Goal: Check status: Check status

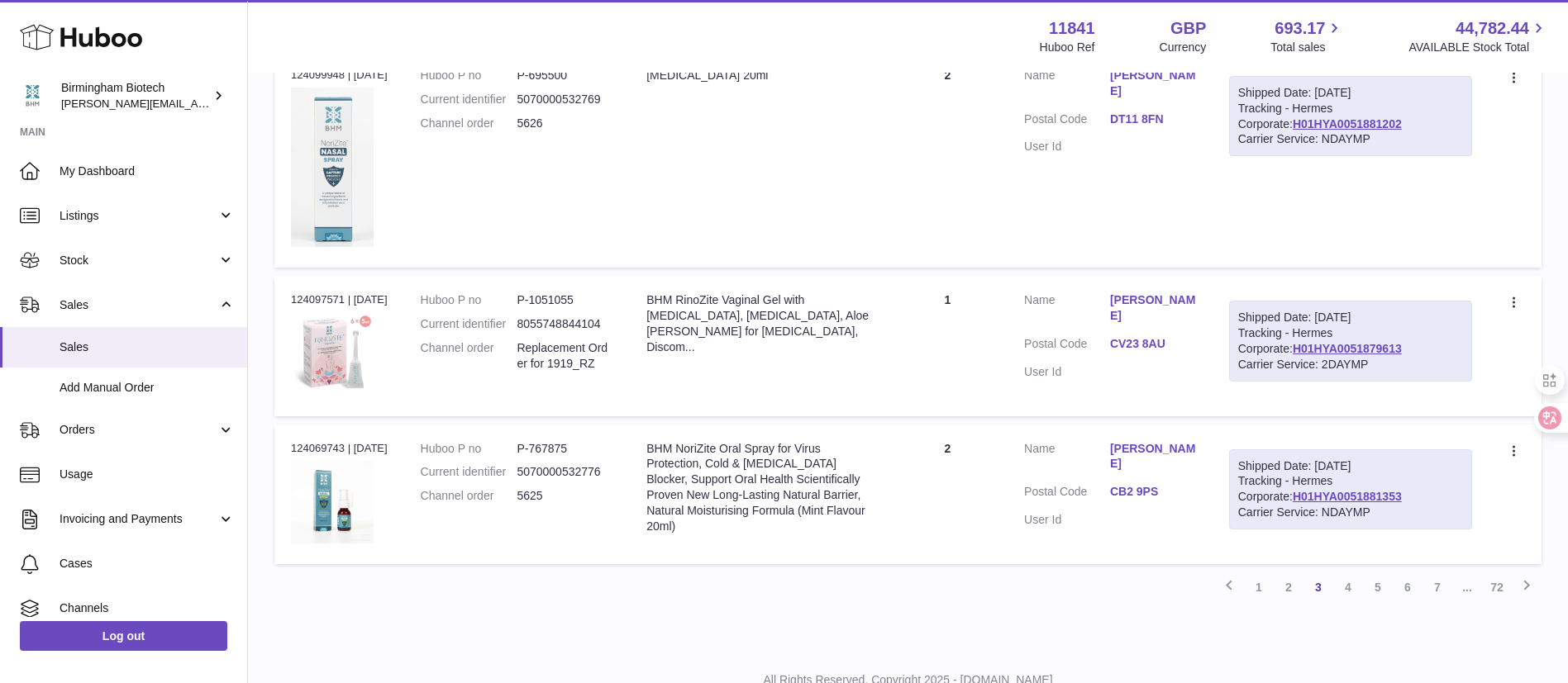
click at [1094, 602] on div "Previous 1 2 3 4 5 6 7 ... 72 Next" at bounding box center [907, 588] width 1267 height 29
drag, startPoint x: 622, startPoint y: 261, endPoint x: 700, endPoint y: 242, distance: 80.3
click at [623, 262] on td "Huboo P no P-695500 Current identifier 5070000532769 Channel order 5626" at bounding box center [518, 159] width 227 height 216
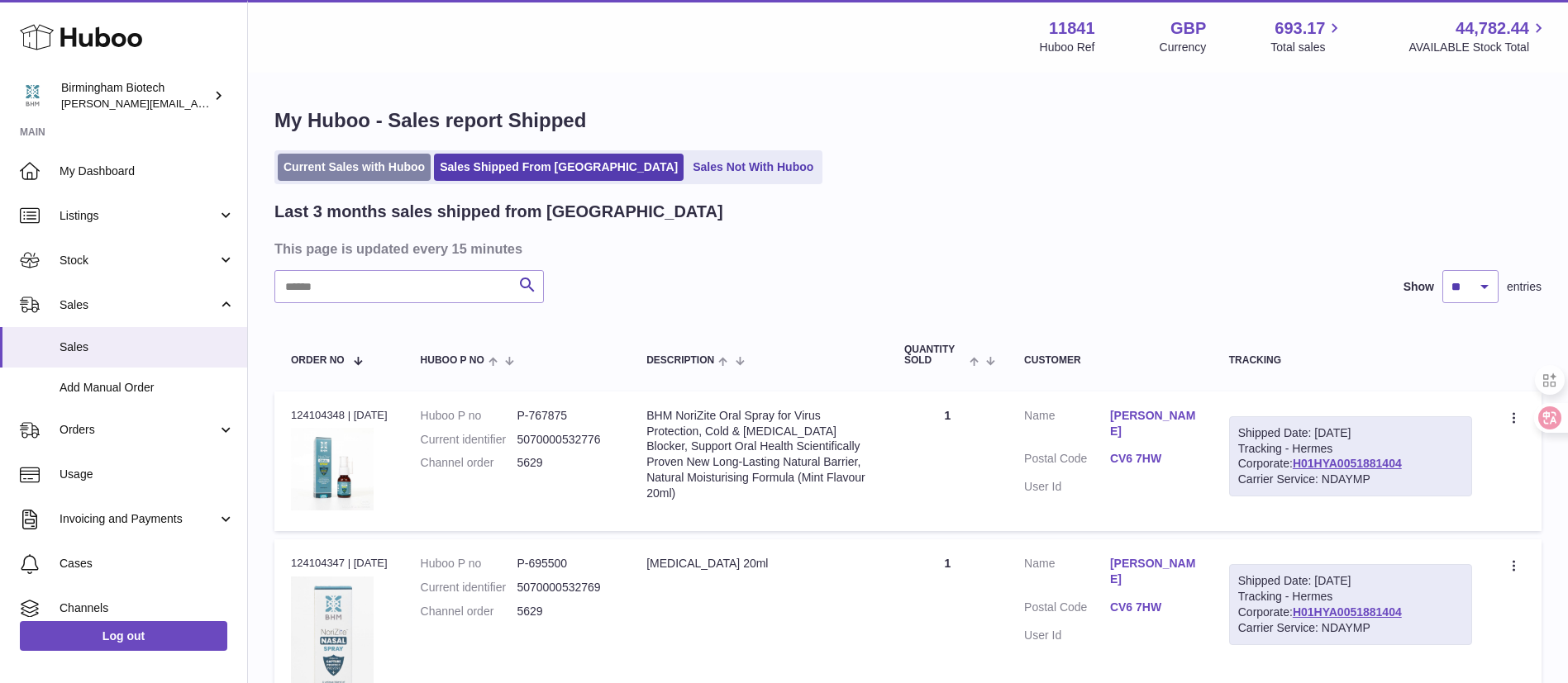
click at [370, 176] on link "Current Sales with Huboo" at bounding box center [354, 168] width 153 height 28
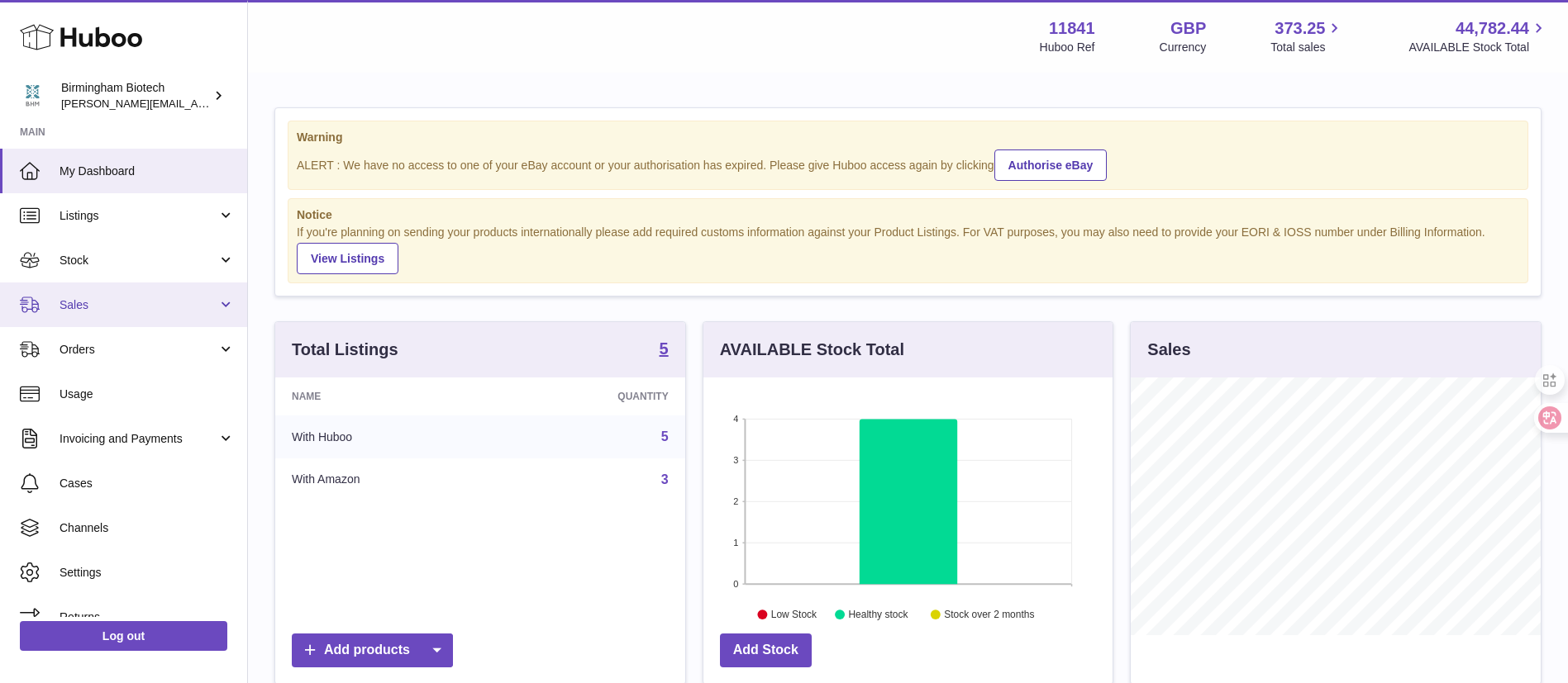
scroll to position [258, 410]
click at [147, 300] on span "Sales" at bounding box center [139, 306] width 158 height 16
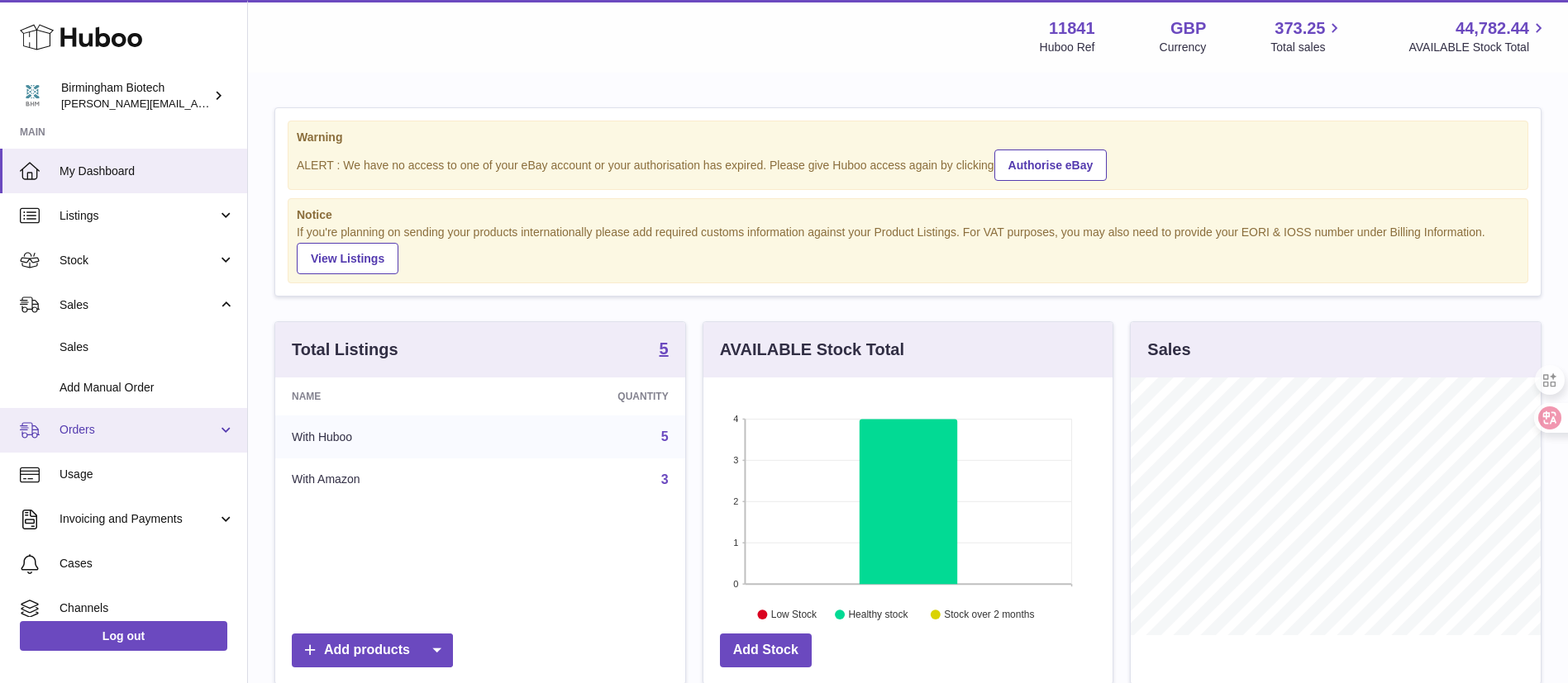
click at [116, 438] on link "Orders" at bounding box center [123, 431] width 247 height 45
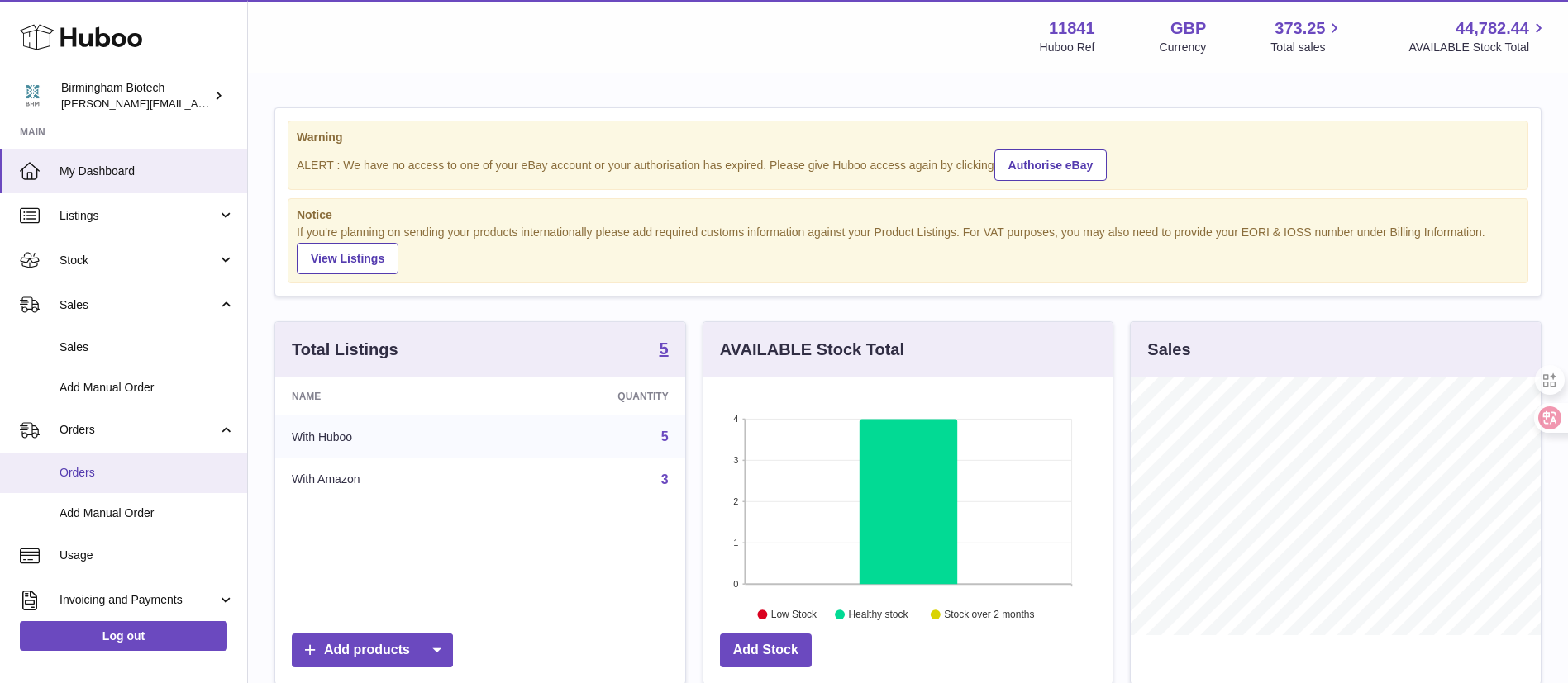
click at [110, 457] on link "Orders" at bounding box center [123, 473] width 247 height 41
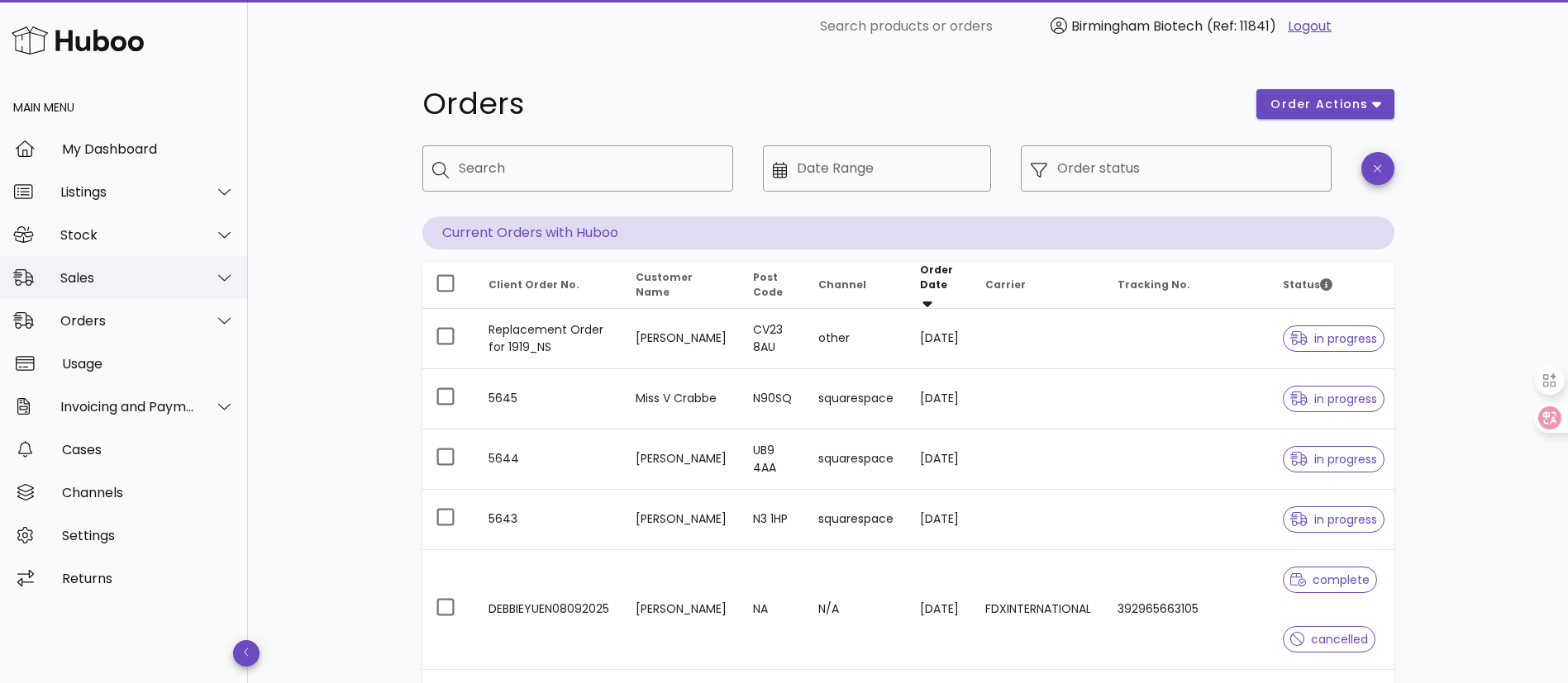
click at [132, 291] on div "Sales" at bounding box center [124, 278] width 248 height 43
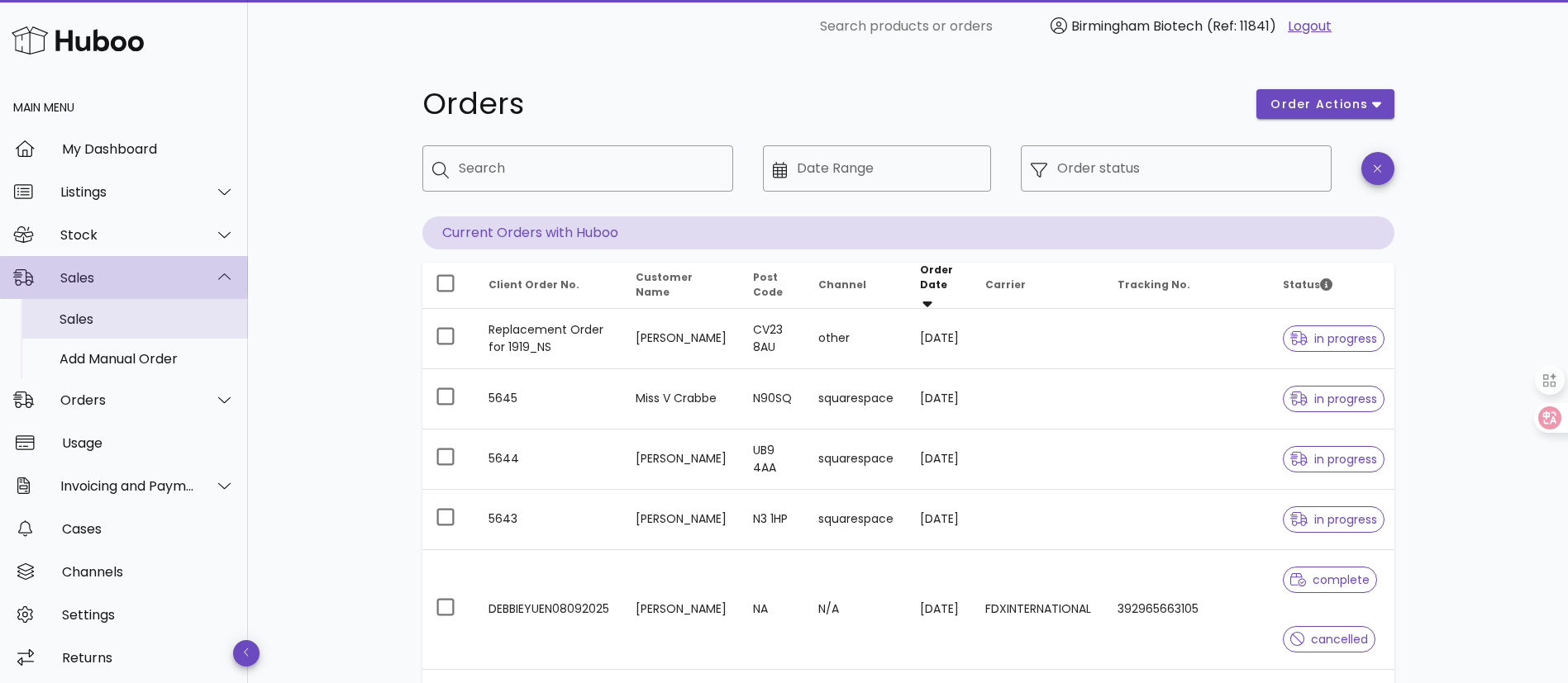
click at [117, 325] on div "Sales" at bounding box center [147, 319] width 175 height 16
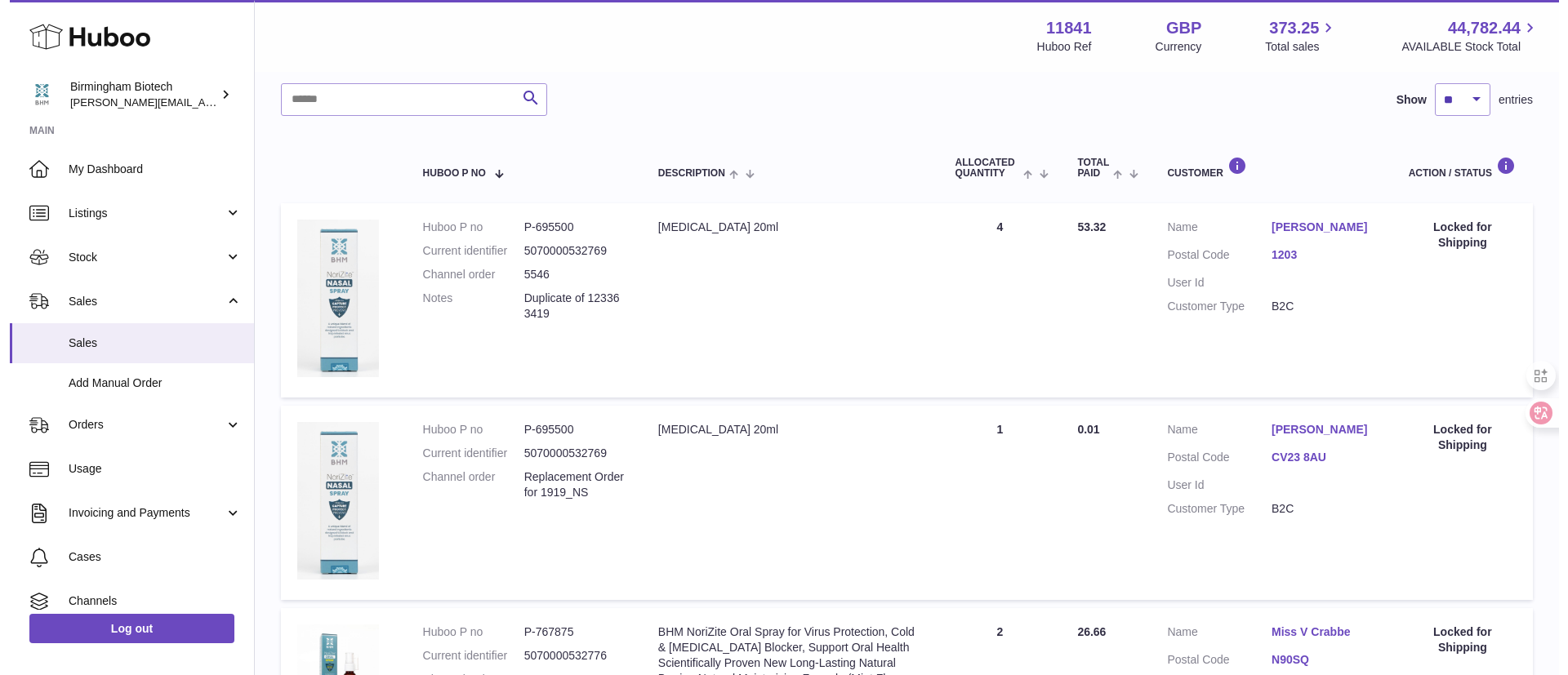
scroll to position [245, 0]
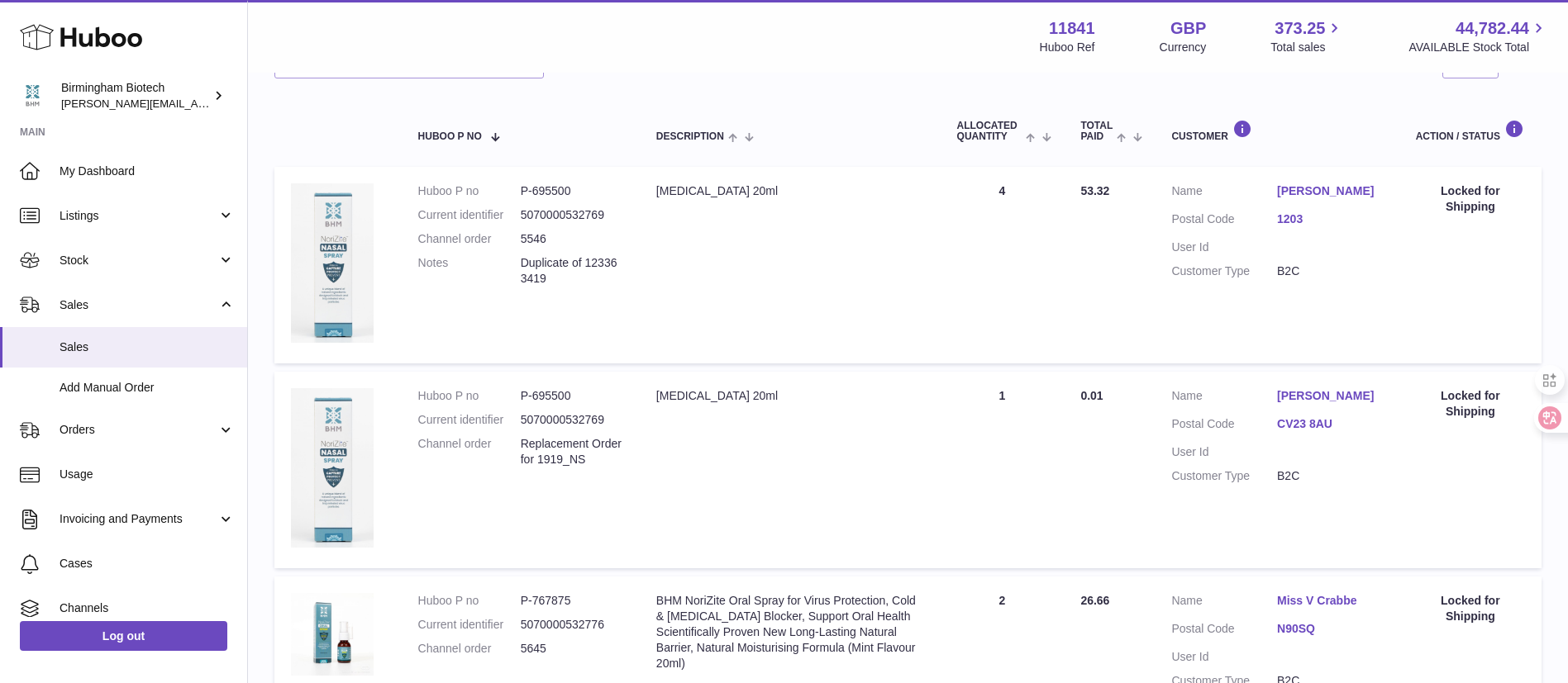
click at [1339, 187] on link "[PERSON_NAME]" at bounding box center [1330, 191] width 106 height 16
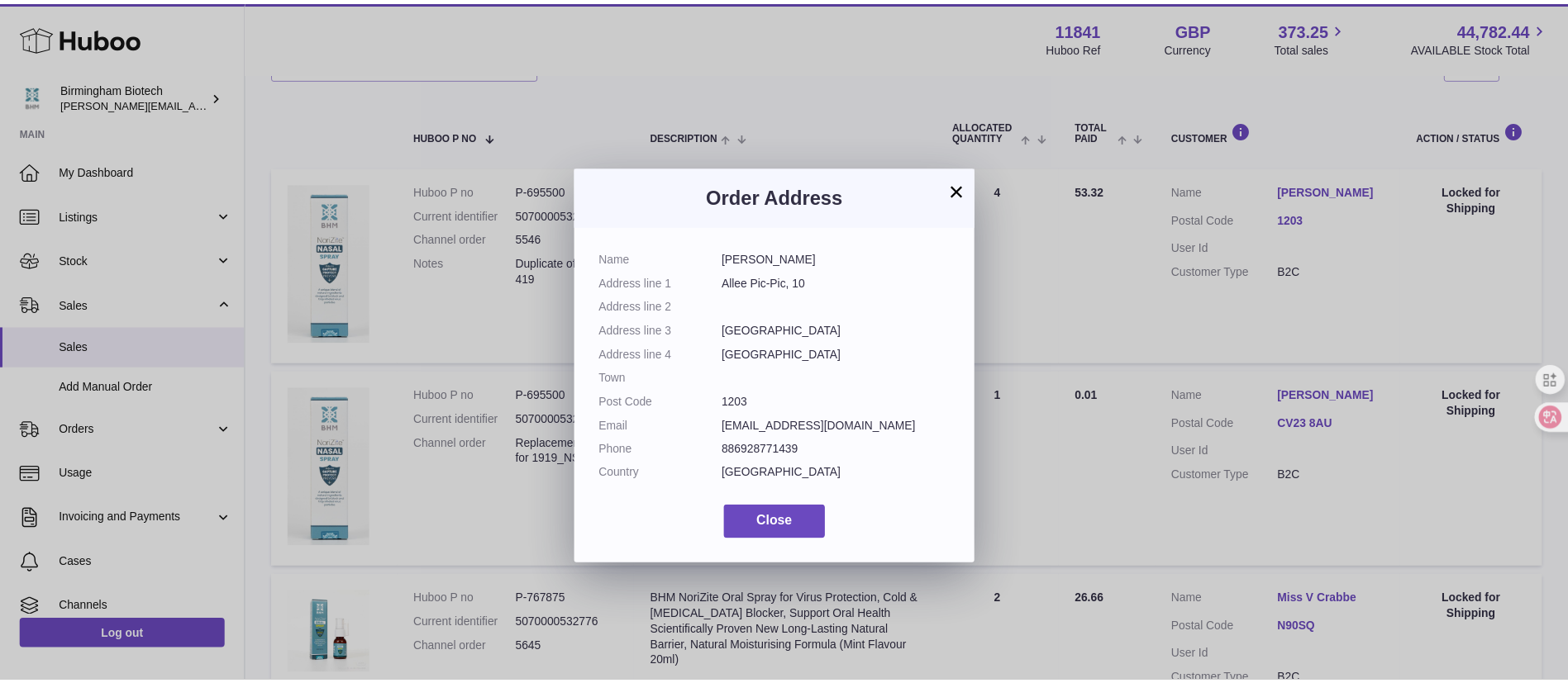
scroll to position [25, 0]
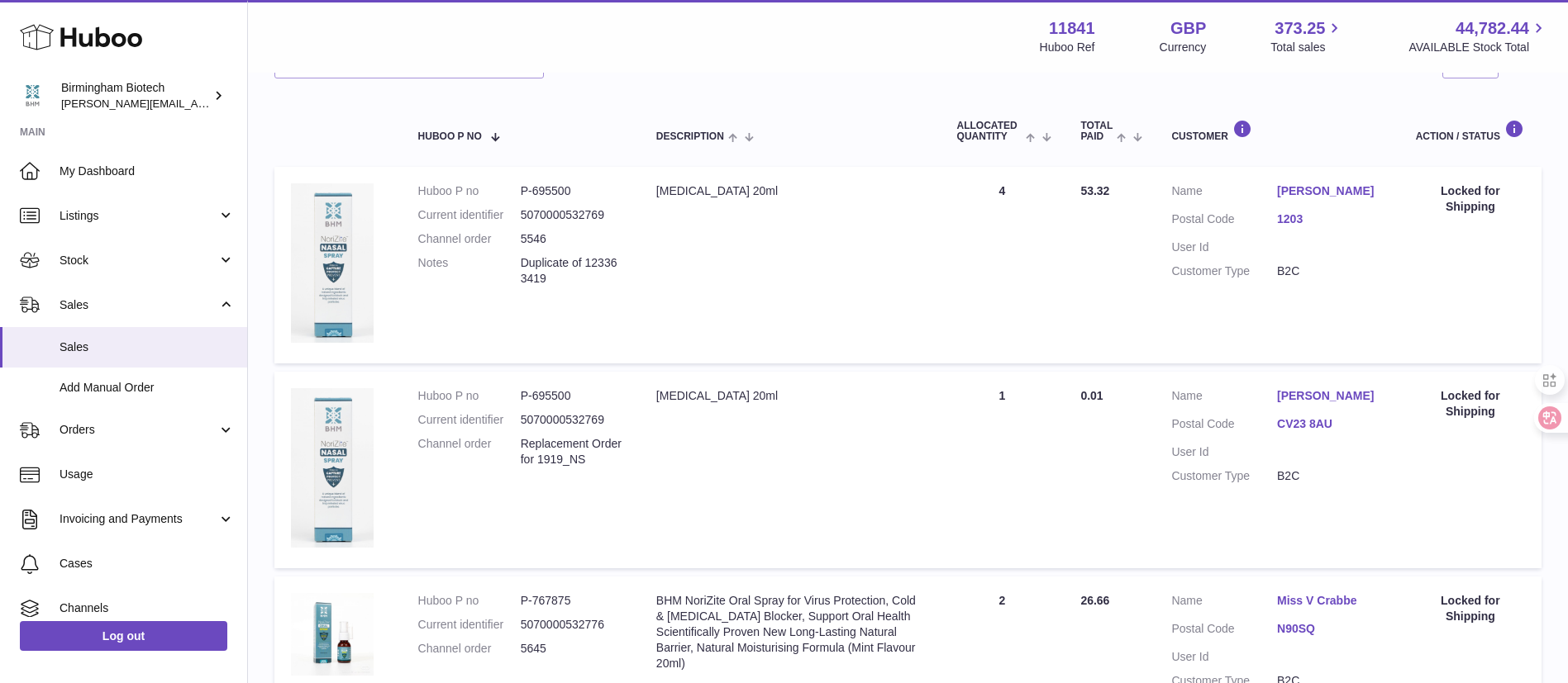
click at [1116, 269] on div at bounding box center [784, 341] width 1568 height 683
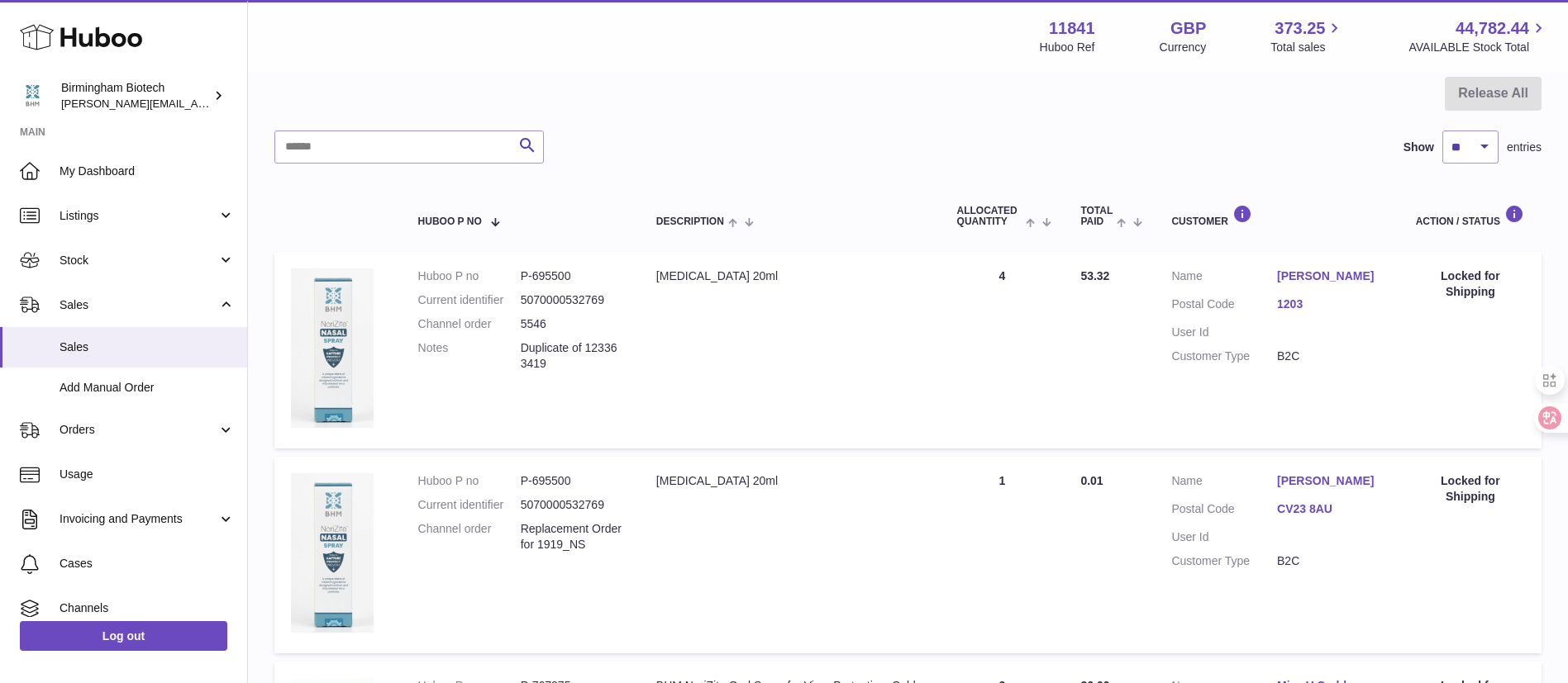
scroll to position [124, 0]
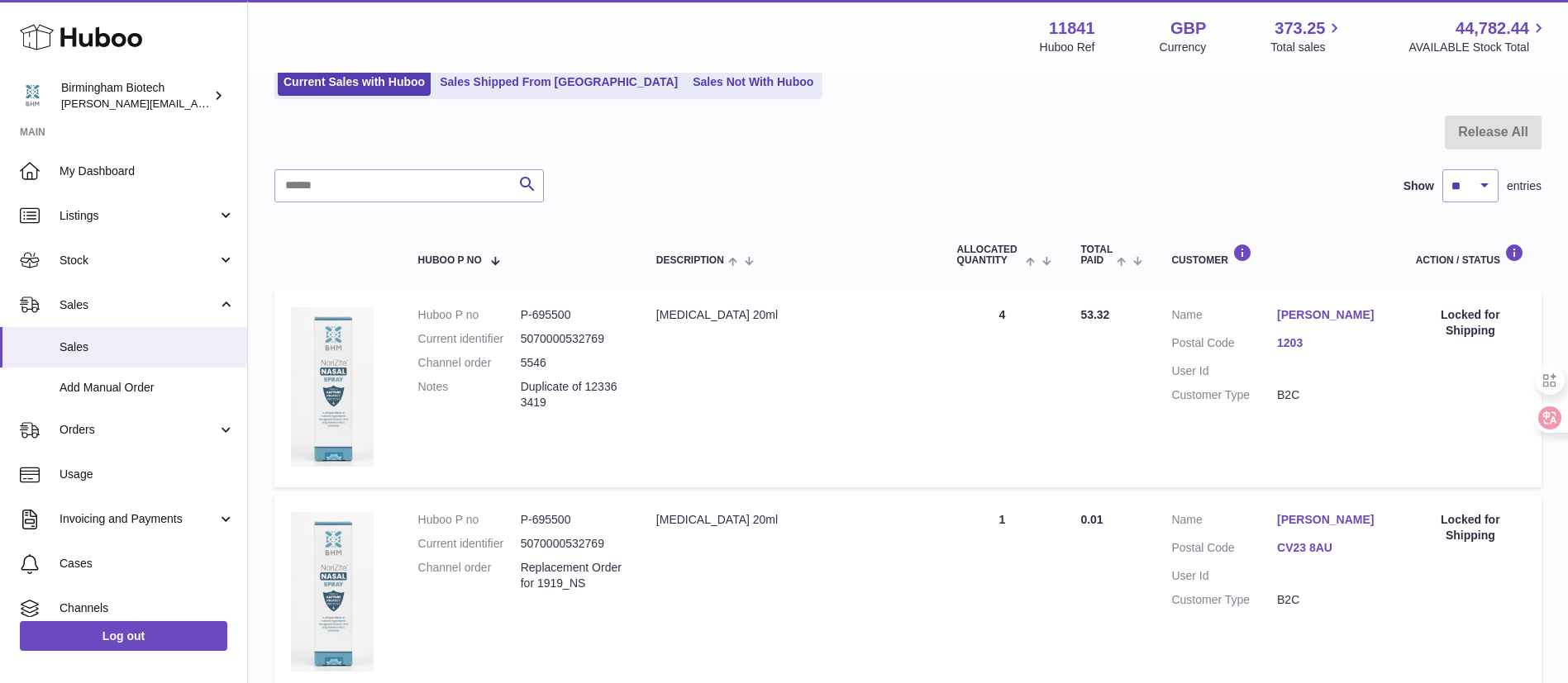
drag, startPoint x: 519, startPoint y: 386, endPoint x: 589, endPoint y: 400, distance: 71.4
click at [589, 400] on dl "Huboo P no P-695500 Current identifier 5070000532769 Channel order 5546 Notes D…" at bounding box center [520, 363] width 205 height 111
copy dl "Duplicate of 123363419"
click at [626, 359] on td "Huboo P no P-695500 Current identifier 5070000532769 Channel order 5546 Notes D…" at bounding box center [520, 389] width 238 height 197
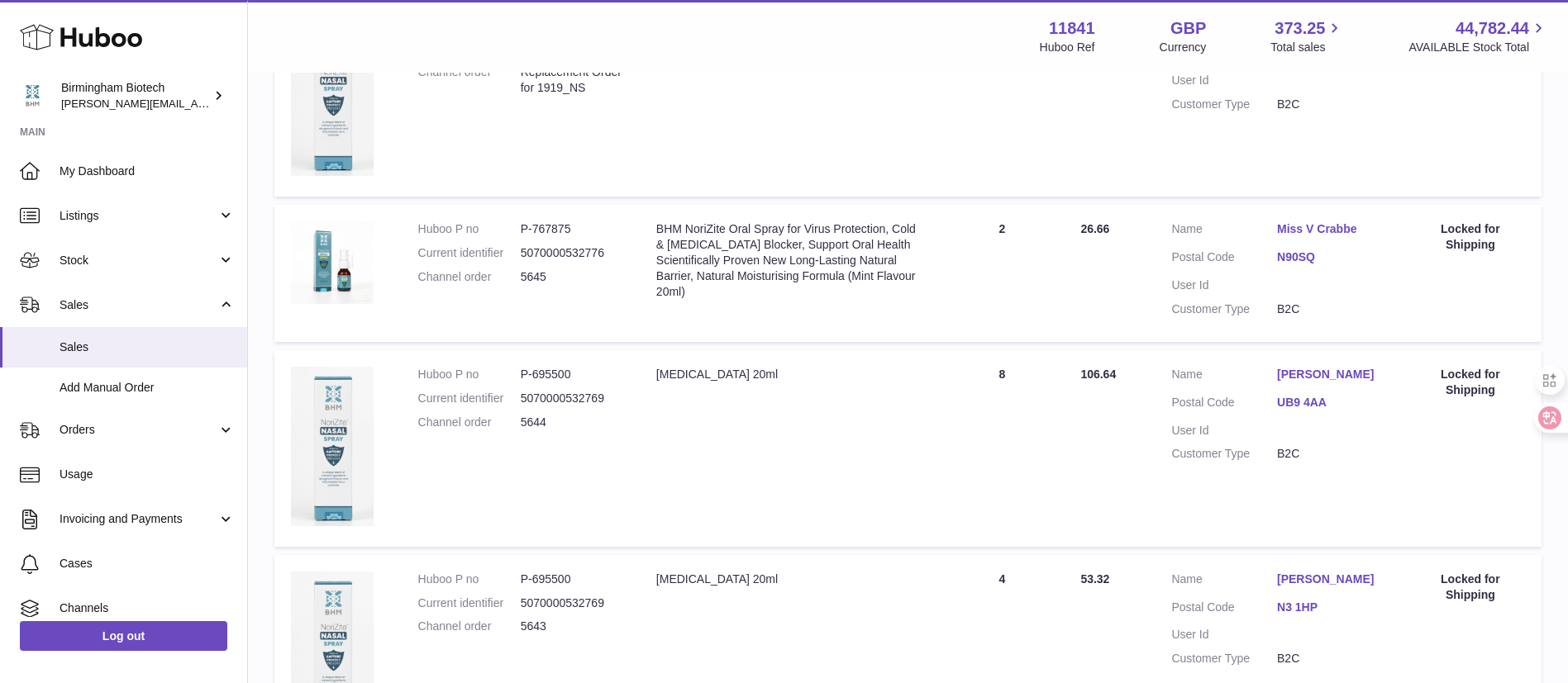
scroll to position [0, 0]
